Goal: Find specific page/section: Find specific page/section

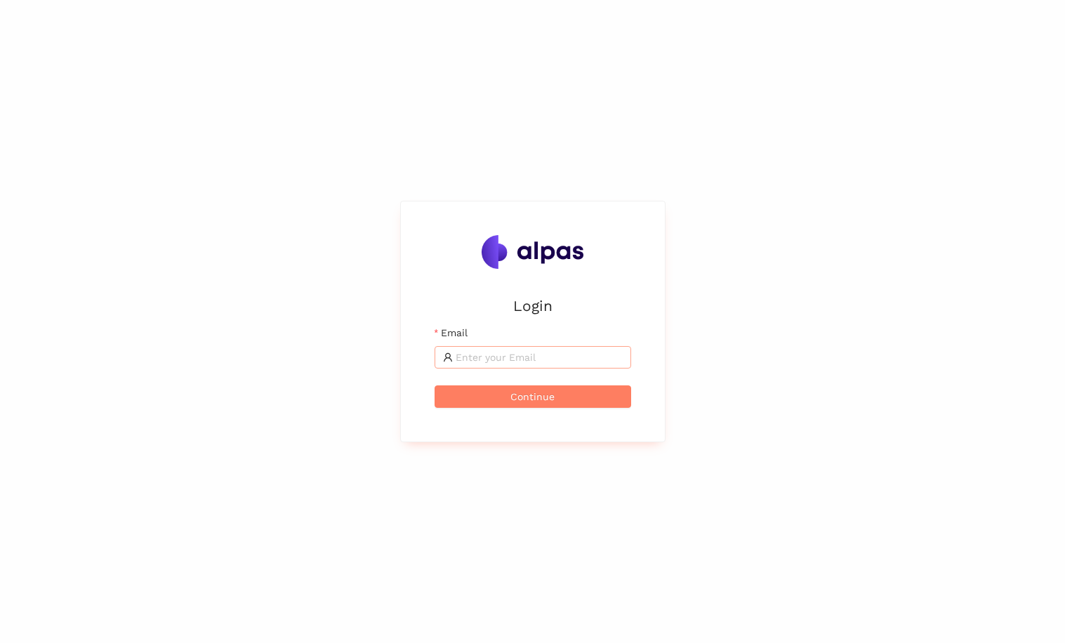
click at [532, 357] on input "Email" at bounding box center [539, 357] width 167 height 15
type input "matthias.koecher@alpas.ai"
click at [555, 404] on button "Continue" at bounding box center [533, 396] width 197 height 22
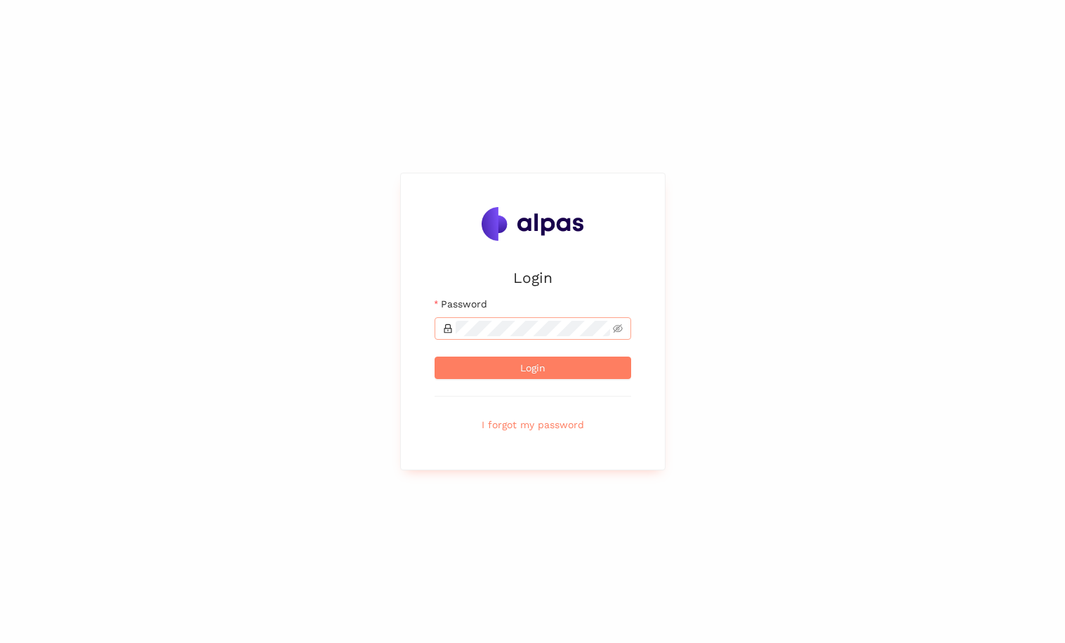
click at [517, 336] on span at bounding box center [533, 328] width 197 height 22
click at [520, 363] on span "Login" at bounding box center [532, 367] width 25 height 15
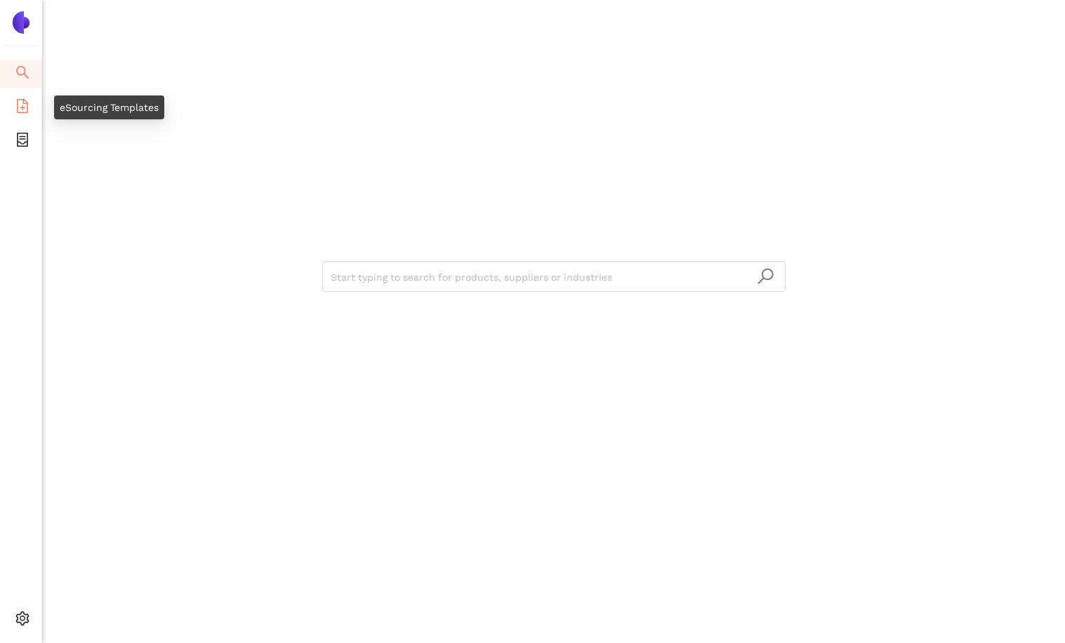
click at [25, 113] on span "file-add" at bounding box center [22, 108] width 14 height 28
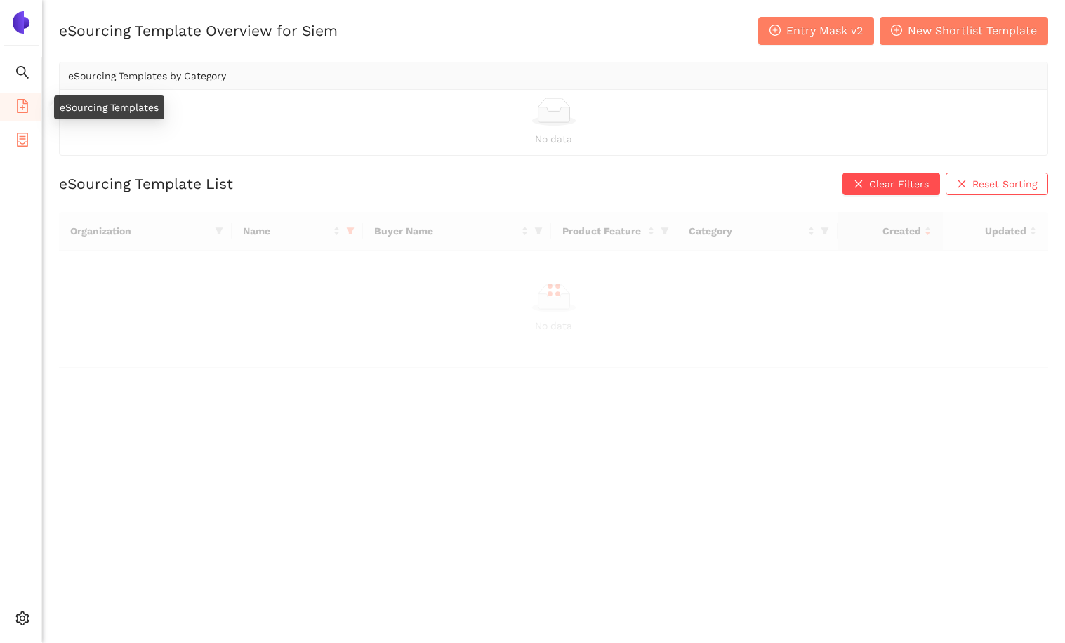
click at [25, 140] on icon "container" at bounding box center [22, 140] width 11 height 14
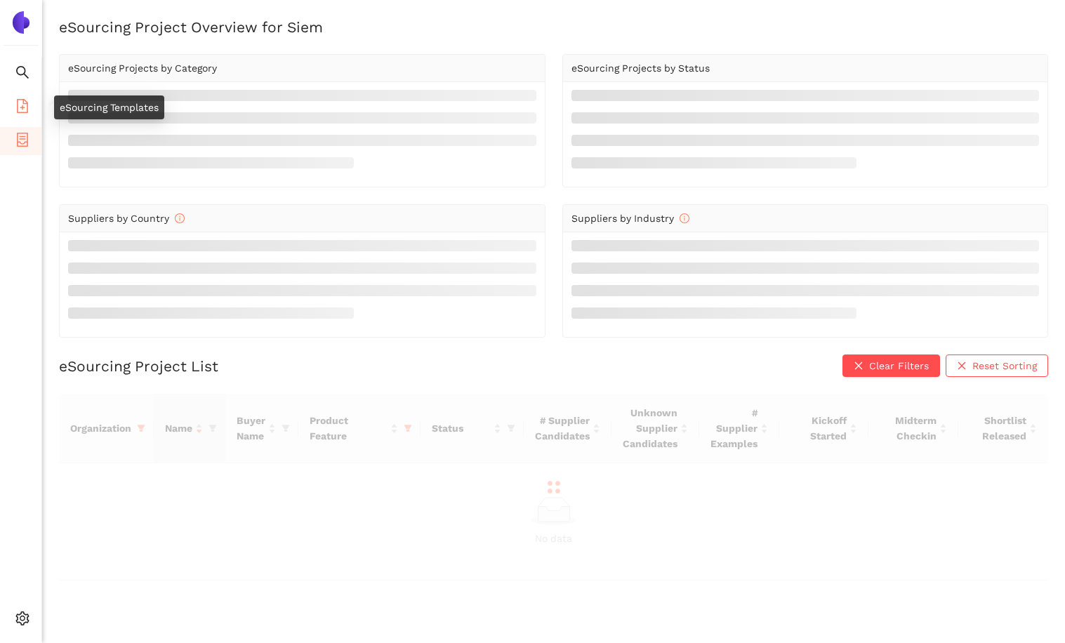
click at [27, 110] on icon "file-add" at bounding box center [22, 106] width 11 height 14
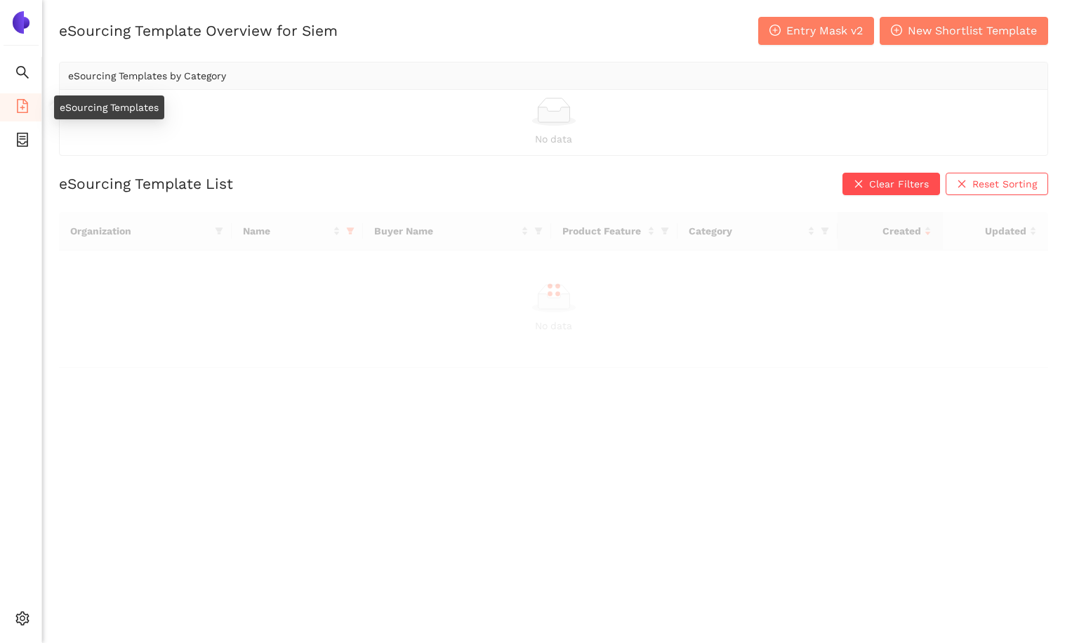
click at [27, 110] on icon "file-add" at bounding box center [22, 106] width 11 height 14
click at [27, 111] on icon "file-add" at bounding box center [22, 106] width 11 height 14
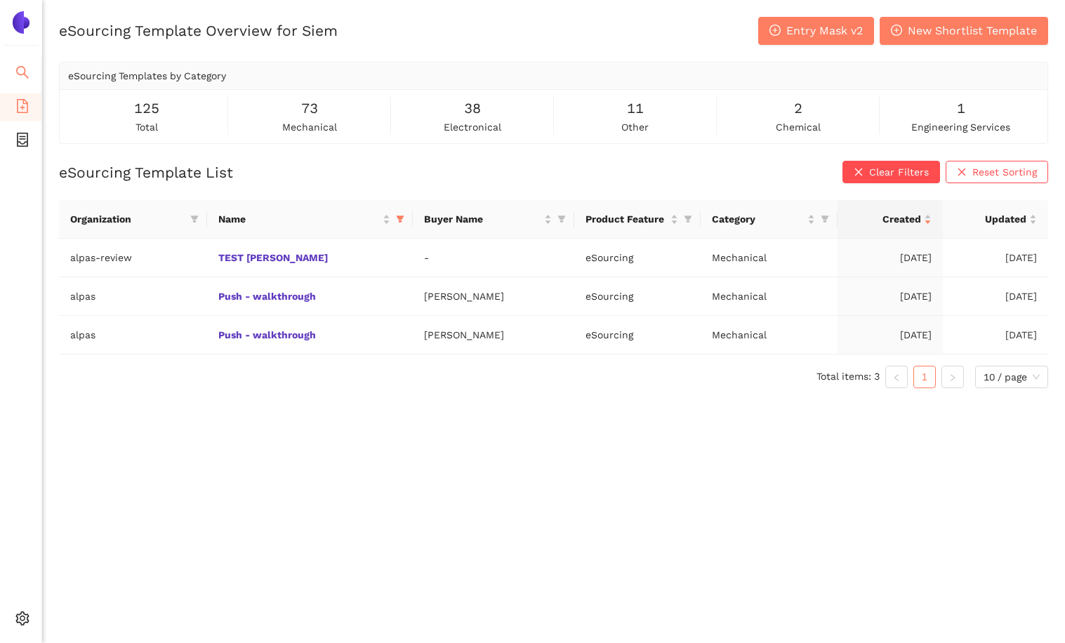
click at [27, 67] on icon "search" at bounding box center [22, 72] width 14 height 14
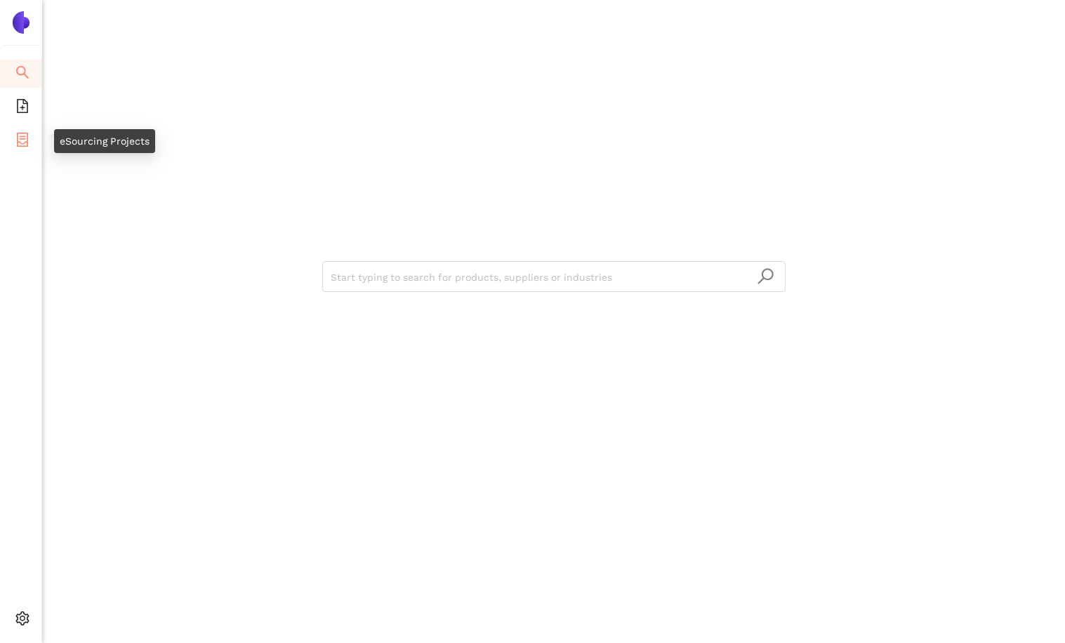
click at [29, 143] on li "eSourcing Projects" at bounding box center [20, 141] width 41 height 28
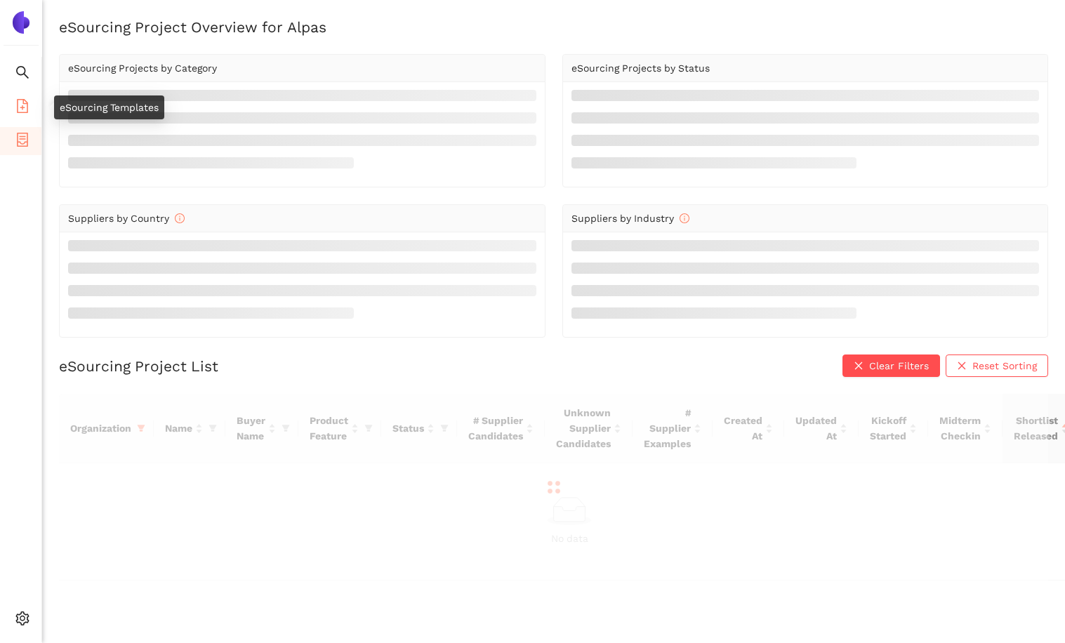
click at [29, 105] on li "eSourcing Templates" at bounding box center [20, 107] width 41 height 28
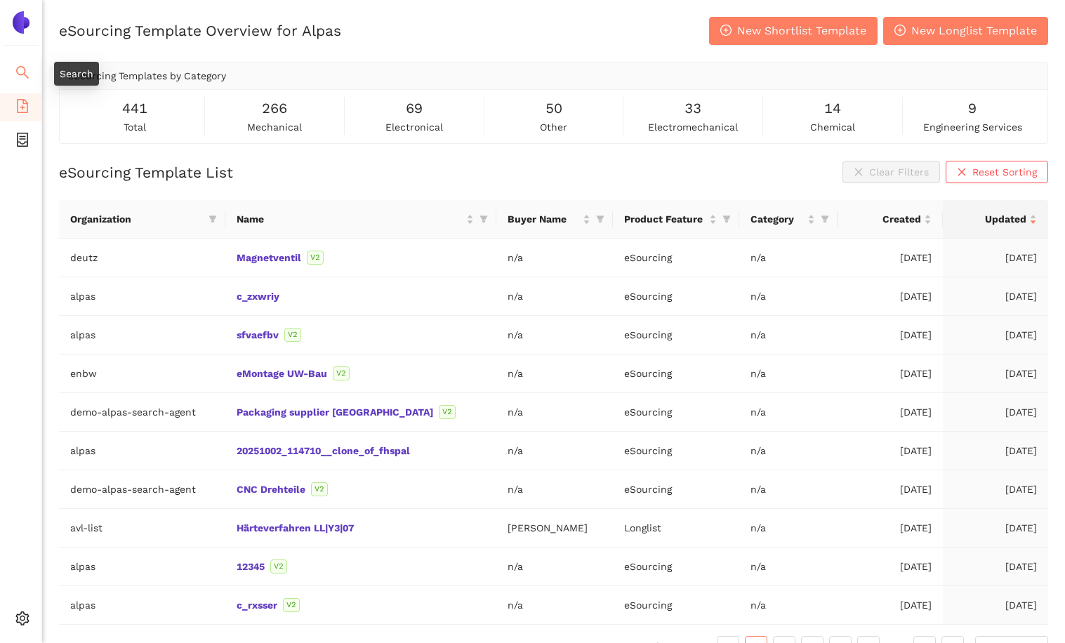
click at [17, 82] on span "search" at bounding box center [22, 74] width 14 height 28
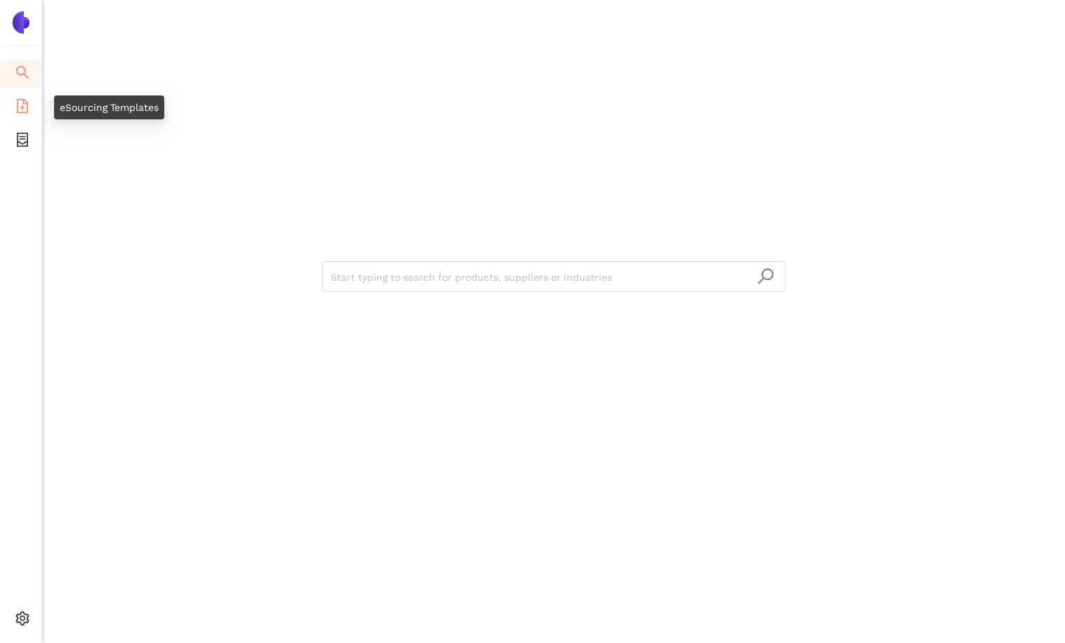
click at [16, 107] on icon "file-add" at bounding box center [22, 106] width 14 height 14
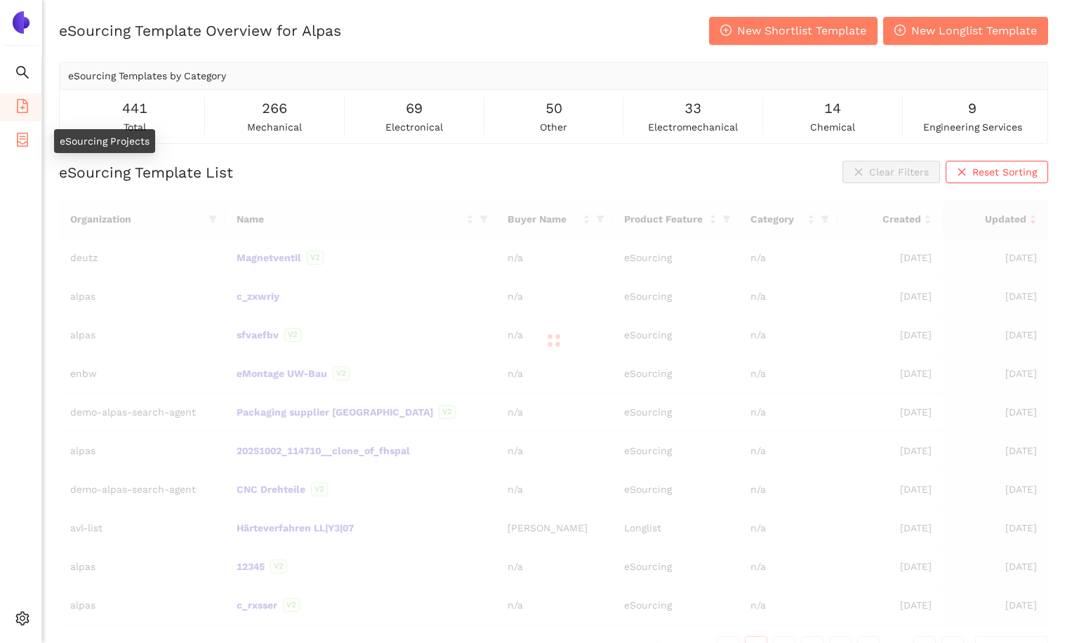
click at [18, 137] on icon "container" at bounding box center [22, 140] width 11 height 14
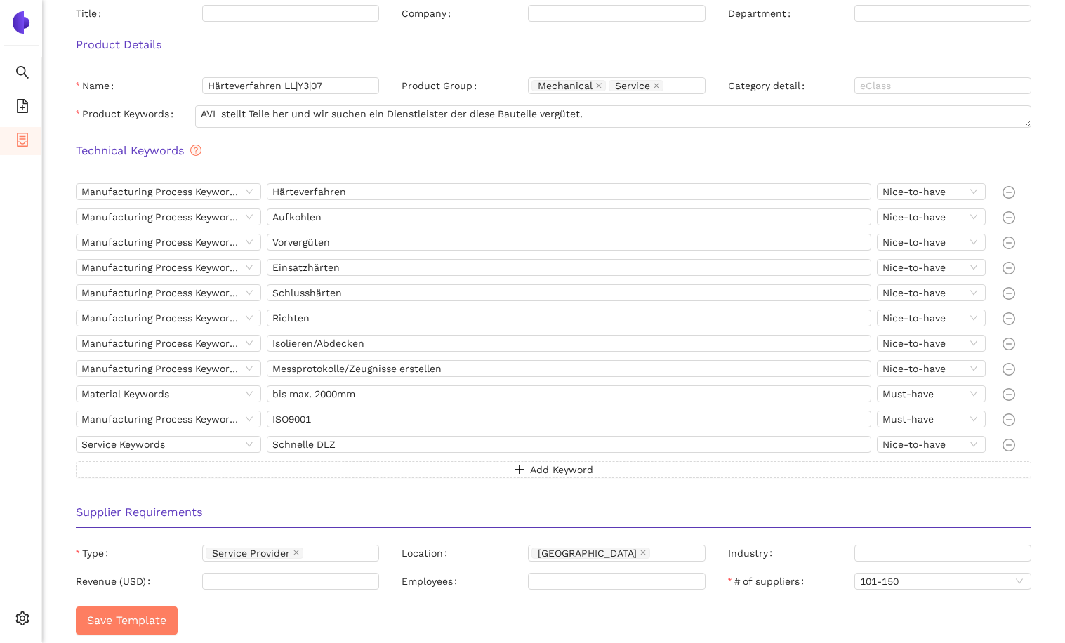
scroll to position [488, 0]
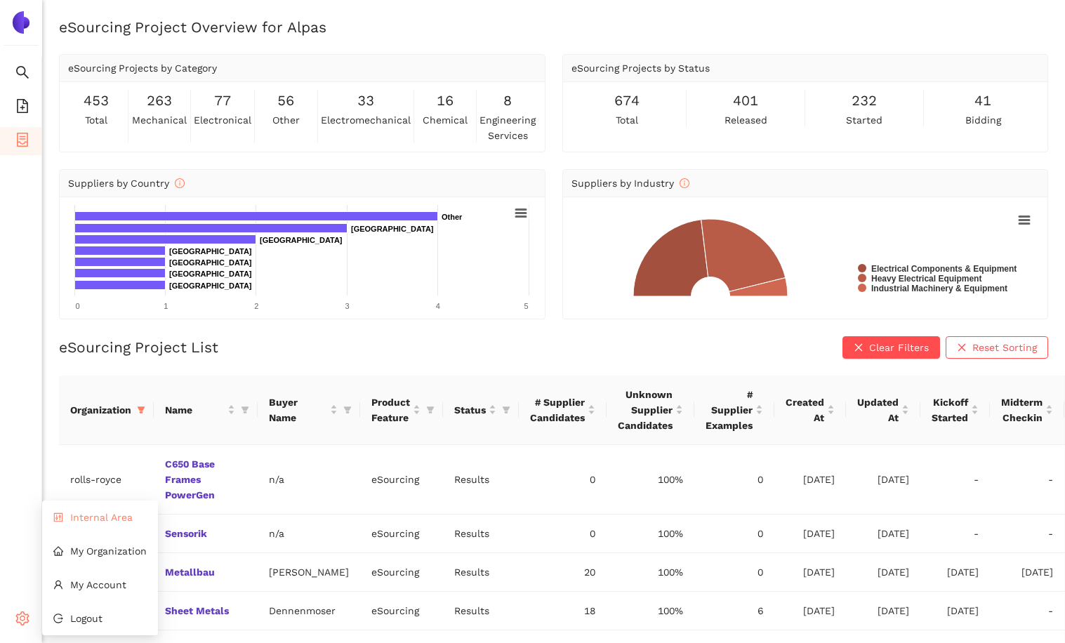
click at [105, 525] on li "Internal Area" at bounding box center [100, 517] width 116 height 28
